Goal: Transaction & Acquisition: Purchase product/service

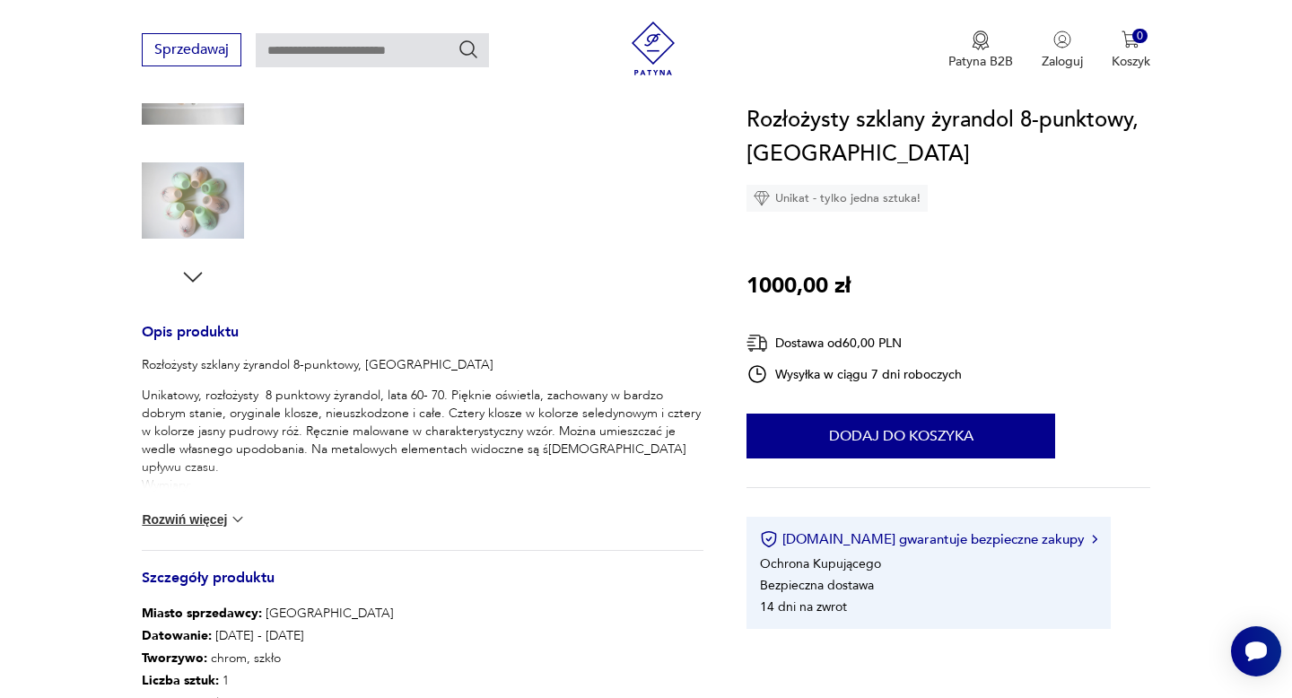
scroll to position [538, 0]
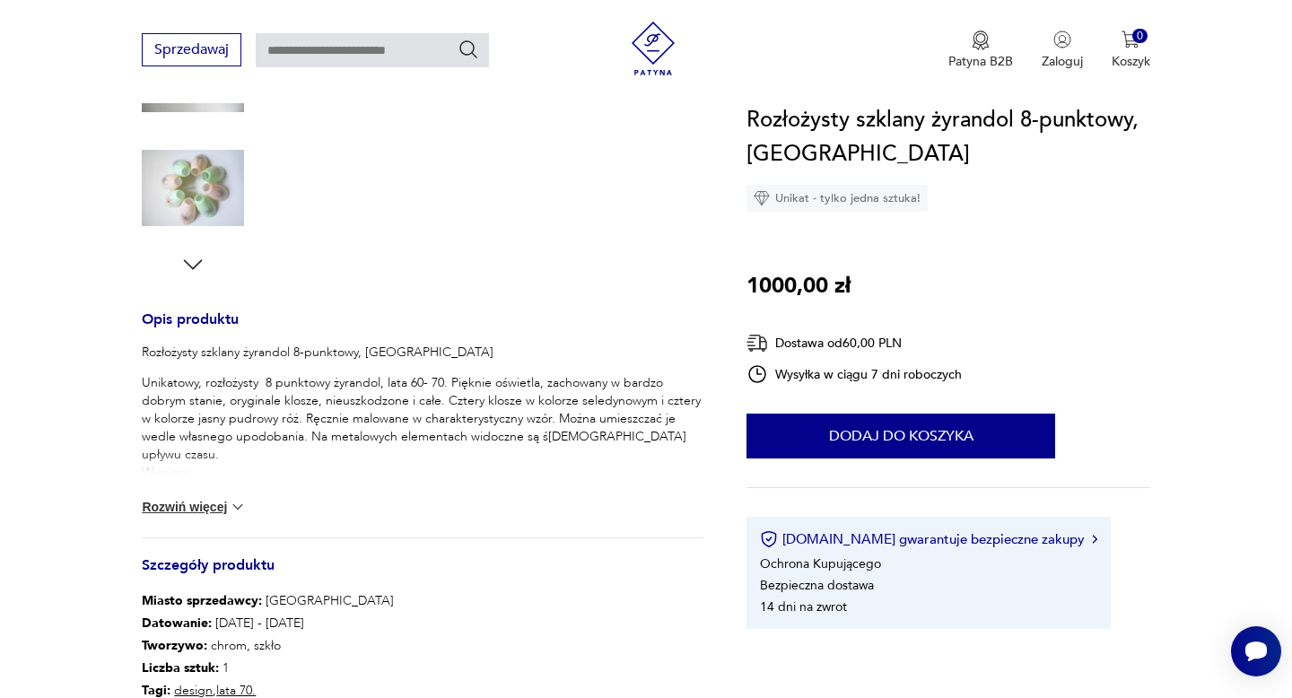
click at [193, 257] on icon "button" at bounding box center [192, 264] width 27 height 27
click at [196, 183] on img at bounding box center [193, 188] width 102 height 102
click at [372, 118] on div at bounding box center [472, 18] width 413 height 520
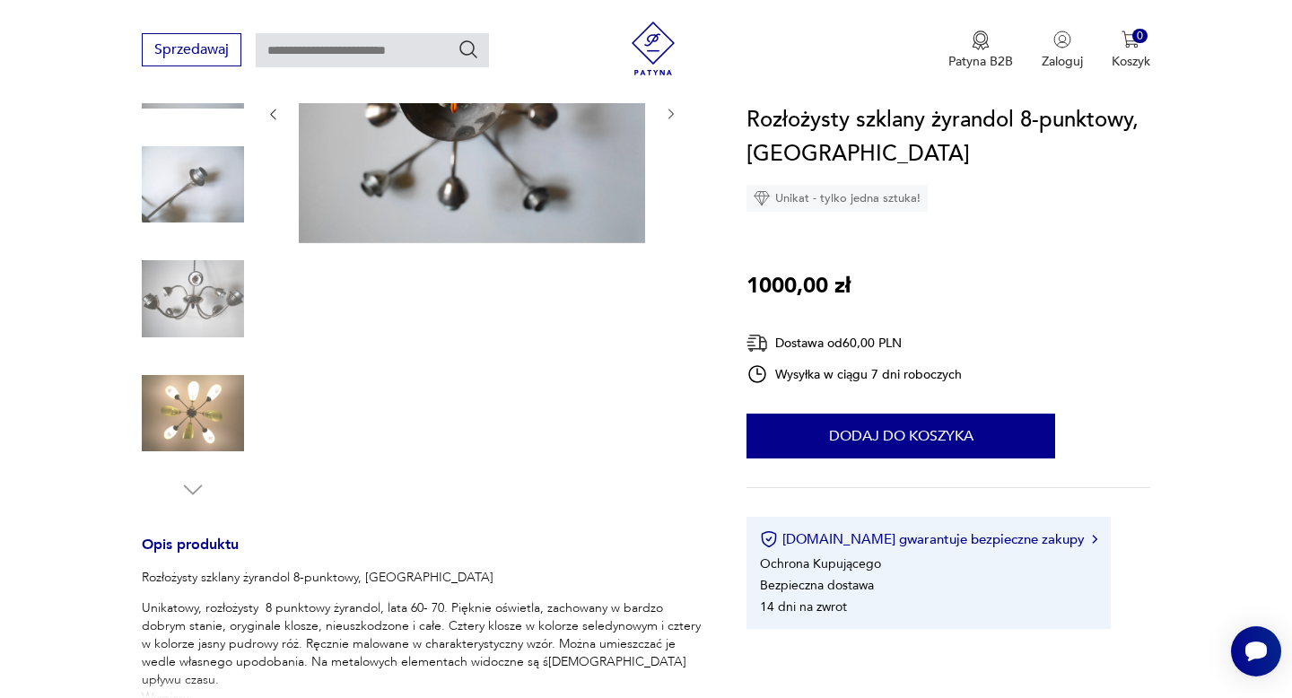
scroll to position [287, 0]
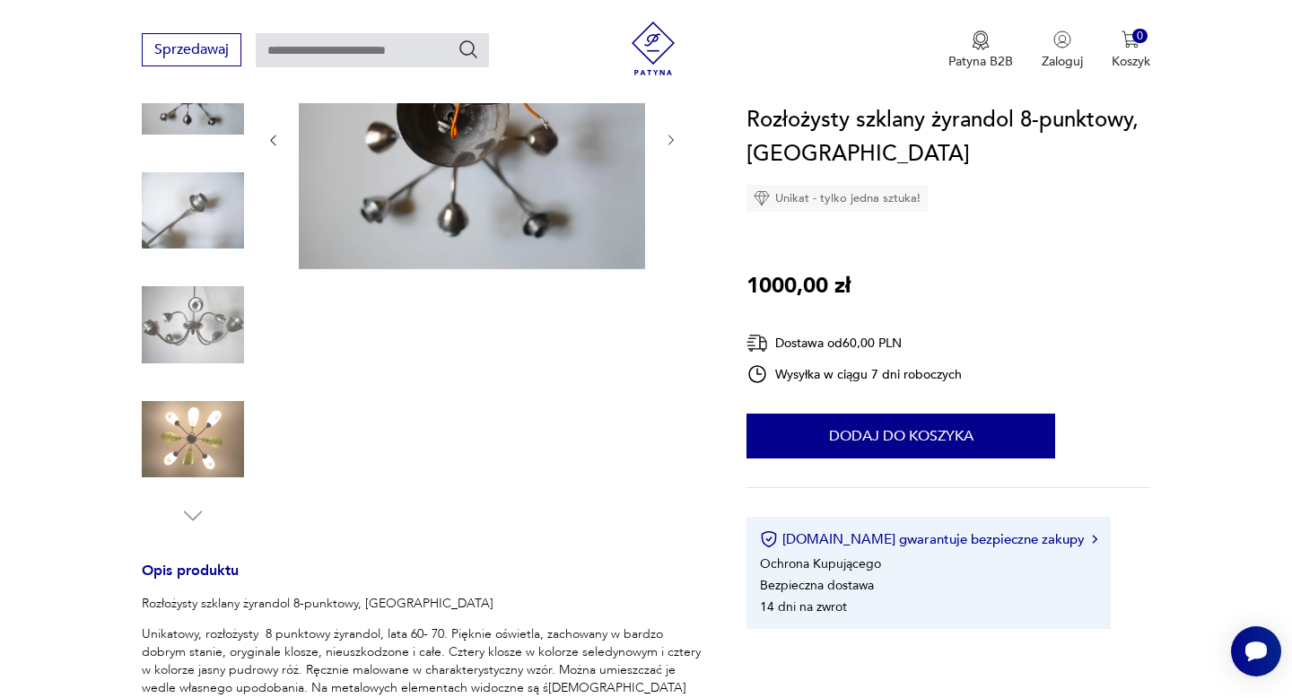
click at [472, 148] on img at bounding box center [472, 139] width 346 height 260
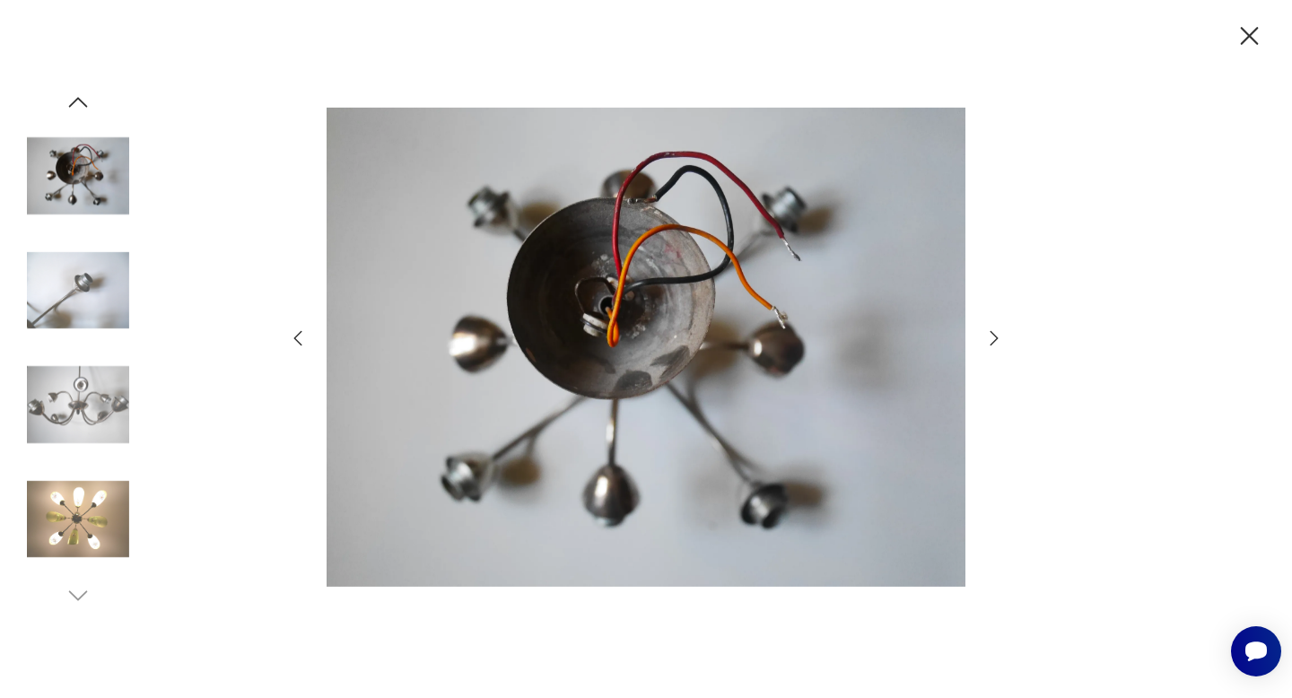
click at [80, 397] on img at bounding box center [78, 404] width 102 height 102
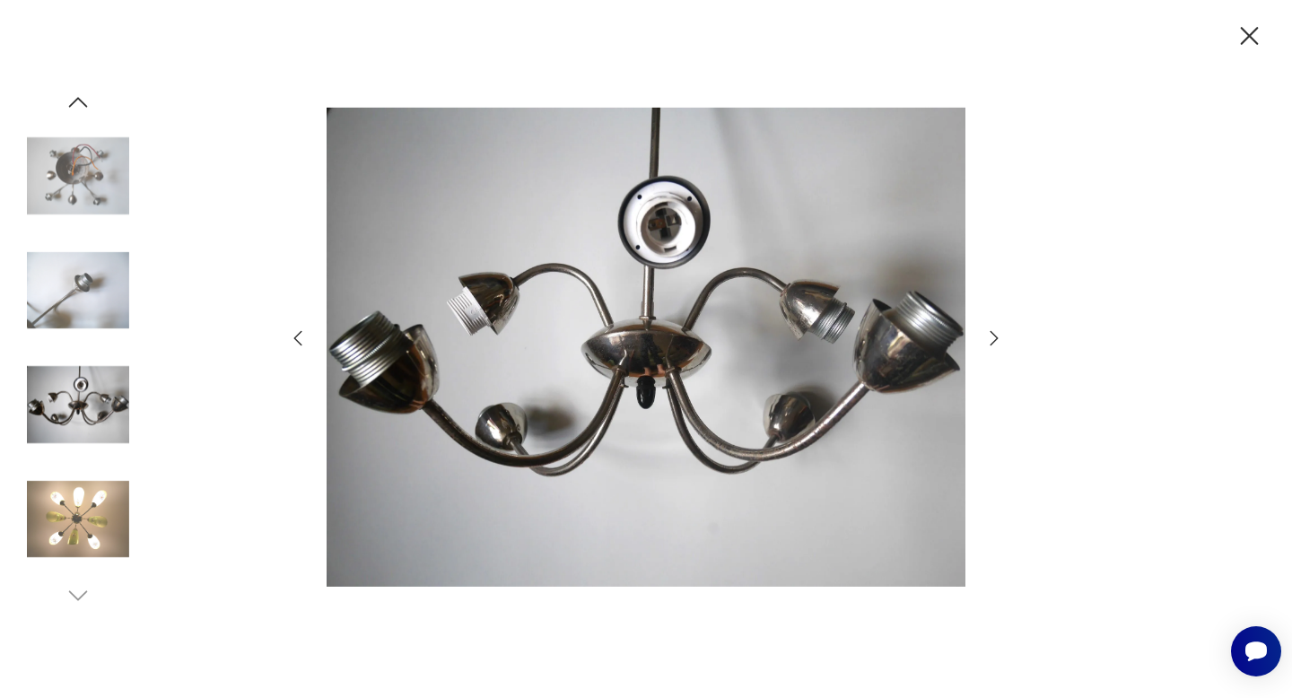
click at [1249, 34] on icon "button" at bounding box center [1250, 36] width 18 height 18
